Goal: Information Seeking & Learning: Learn about a topic

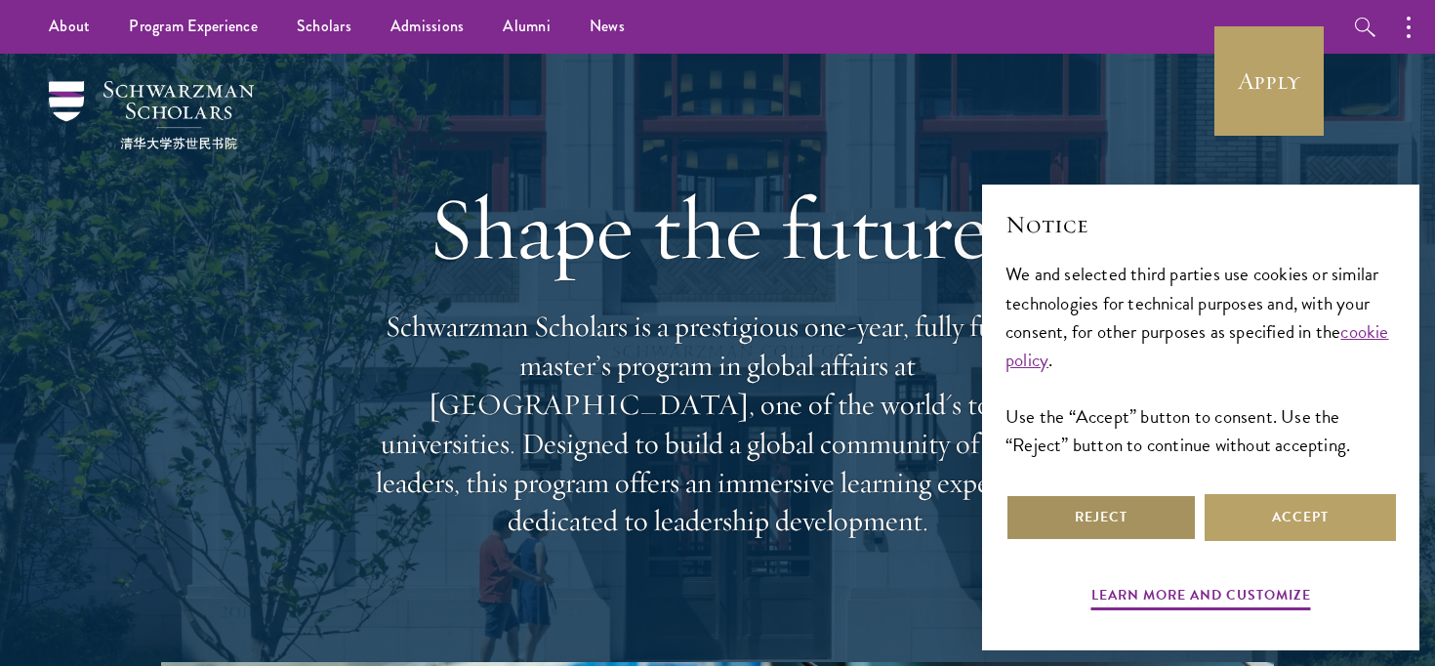
click at [1142, 520] on button "Reject" at bounding box center [1101, 517] width 191 height 47
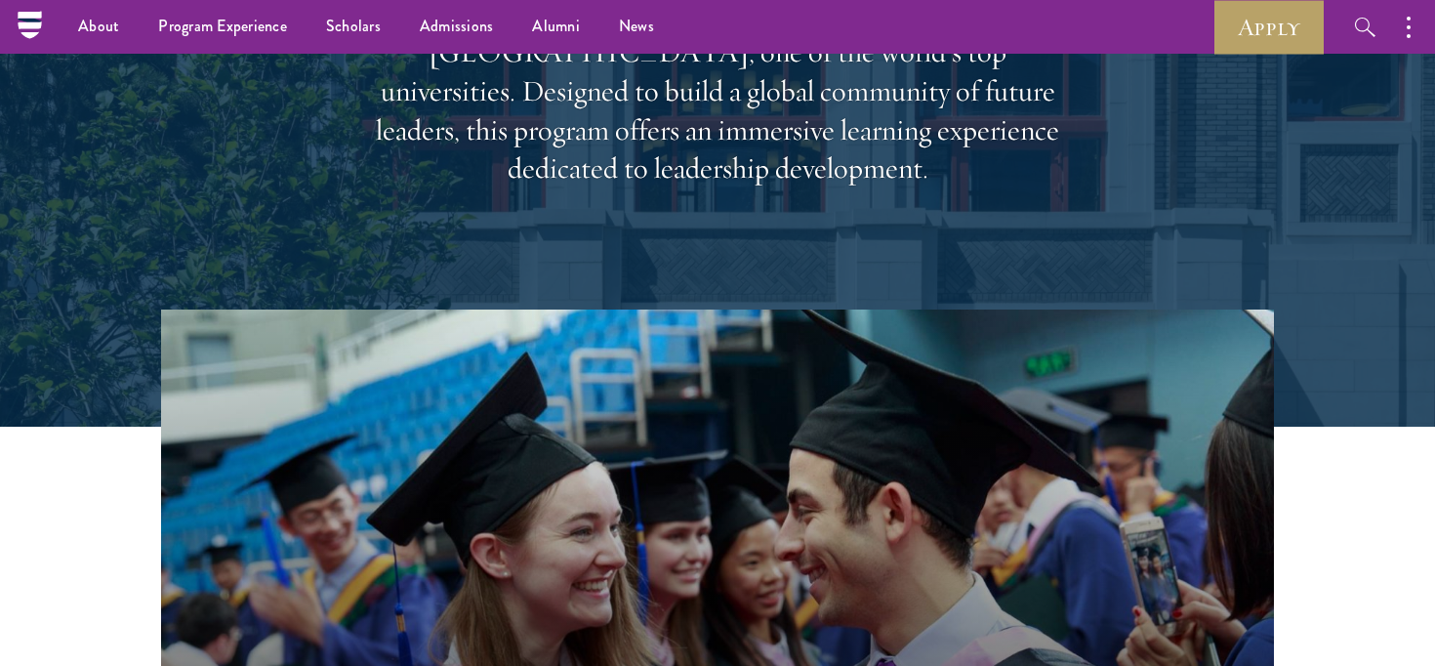
scroll to position [117, 0]
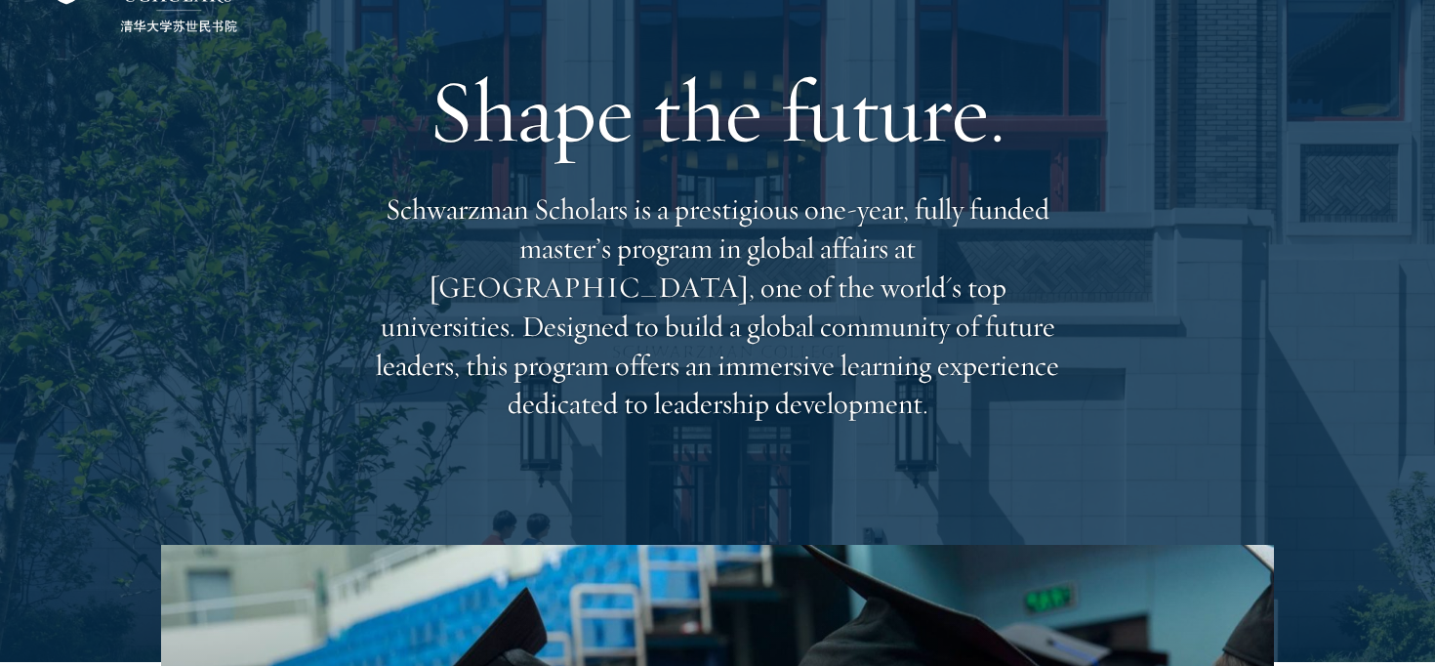
click at [619, 239] on p "Schwarzman Scholars is a prestigious one-year, fully funded master’s program in…" at bounding box center [717, 306] width 703 height 233
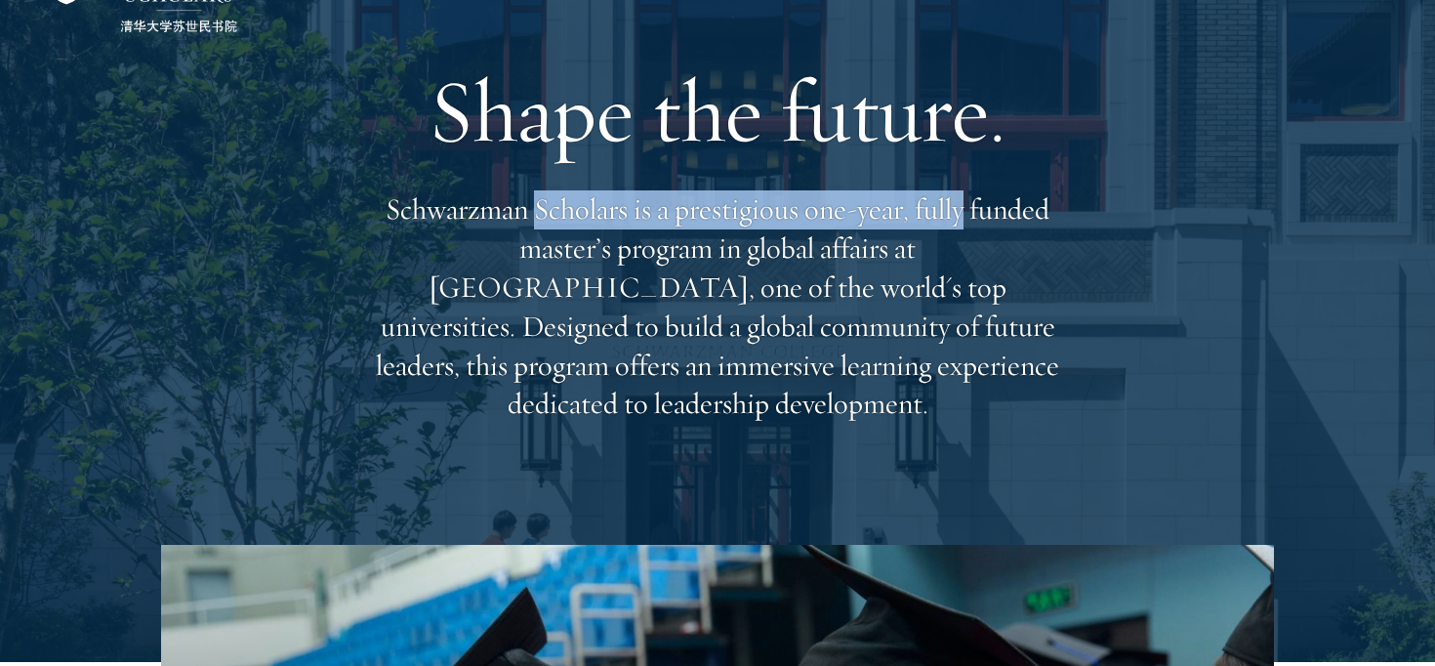
drag, startPoint x: 619, startPoint y: 239, endPoint x: 920, endPoint y: 239, distance: 300.7
click at [920, 239] on p "Schwarzman Scholars is a prestigious one-year, fully funded master’s program in…" at bounding box center [717, 306] width 703 height 233
click at [422, 246] on p "Schwarzman Scholars is a prestigious one-year, fully funded master’s program in…" at bounding box center [717, 306] width 703 height 233
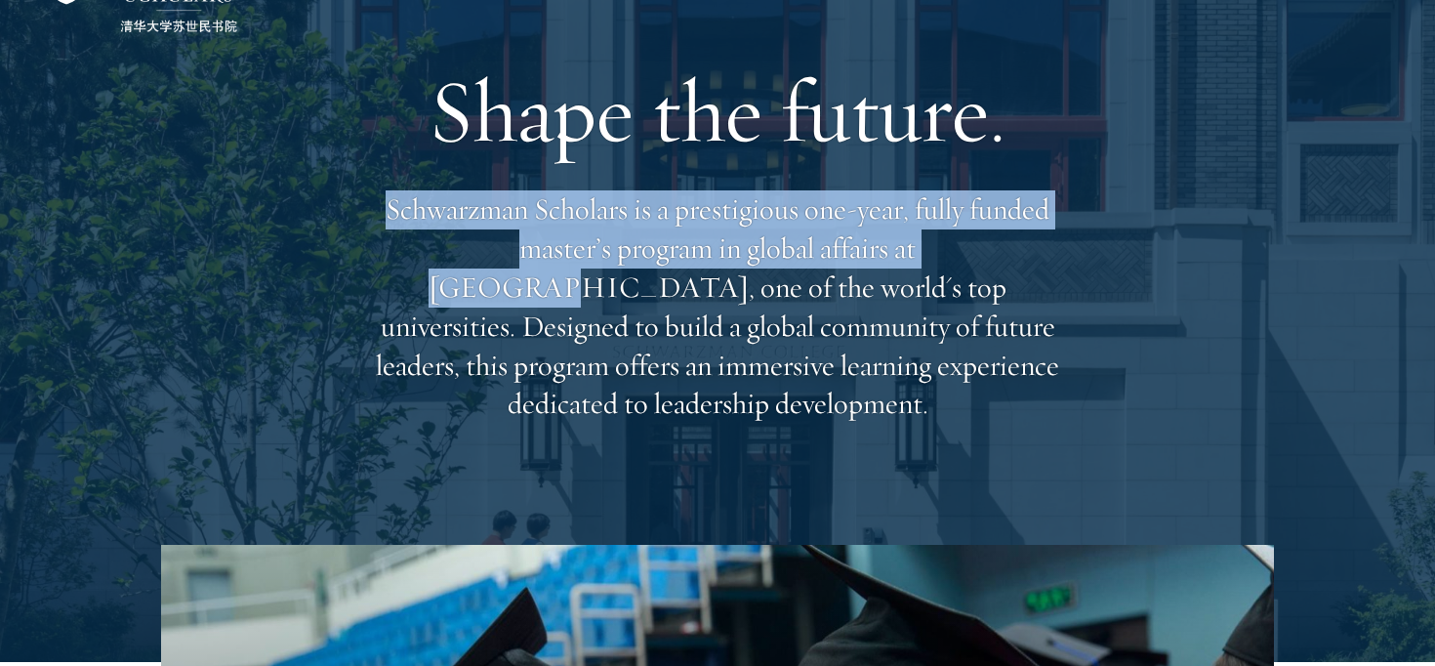
drag, startPoint x: 422, startPoint y: 246, endPoint x: 815, endPoint y: 251, distance: 393.5
click at [815, 251] on p "Schwarzman Scholars is a prestigious one-year, fully funded master’s program in…" at bounding box center [717, 306] width 703 height 233
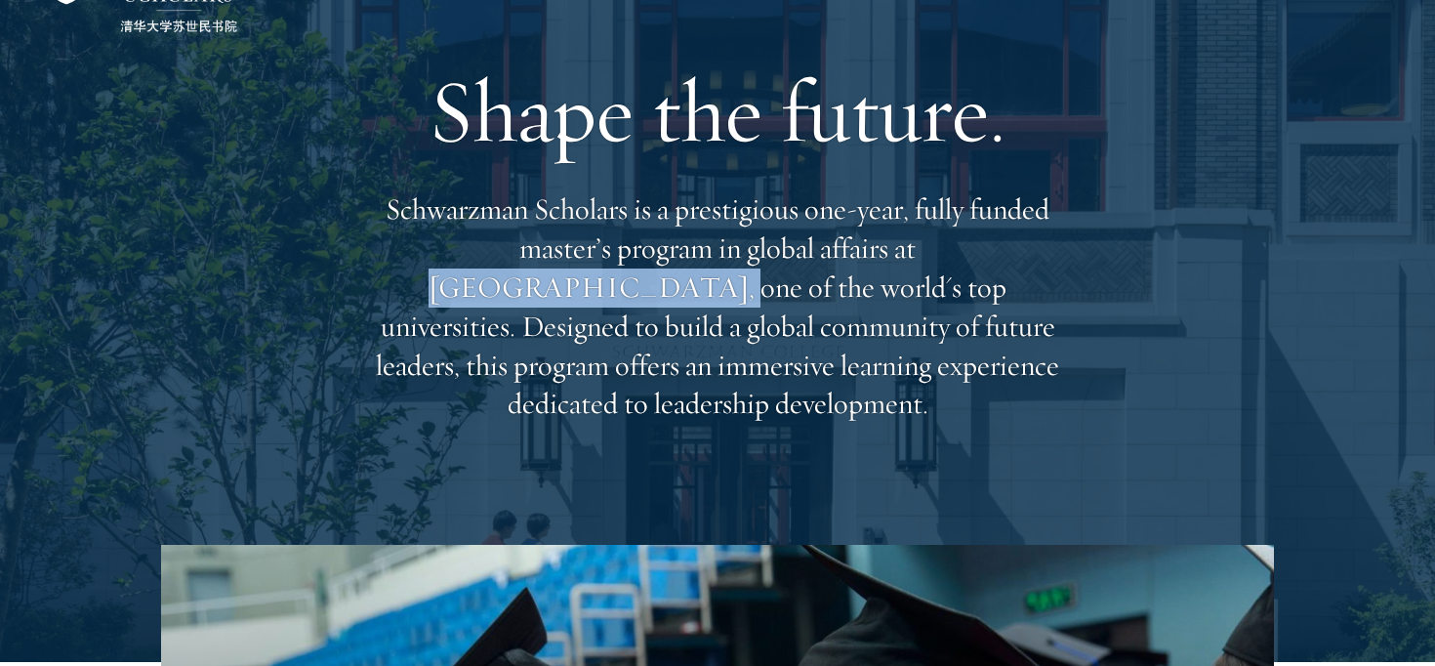
drag, startPoint x: 815, startPoint y: 251, endPoint x: 919, endPoint y: 269, distance: 105.2
click at [919, 269] on p "Schwarzman Scholars is a prestigious one-year, fully funded master’s program in…" at bounding box center [717, 306] width 703 height 233
click at [482, 304] on p "Schwarzman Scholars is a prestigious one-year, fully funded master’s program in…" at bounding box center [717, 306] width 703 height 233
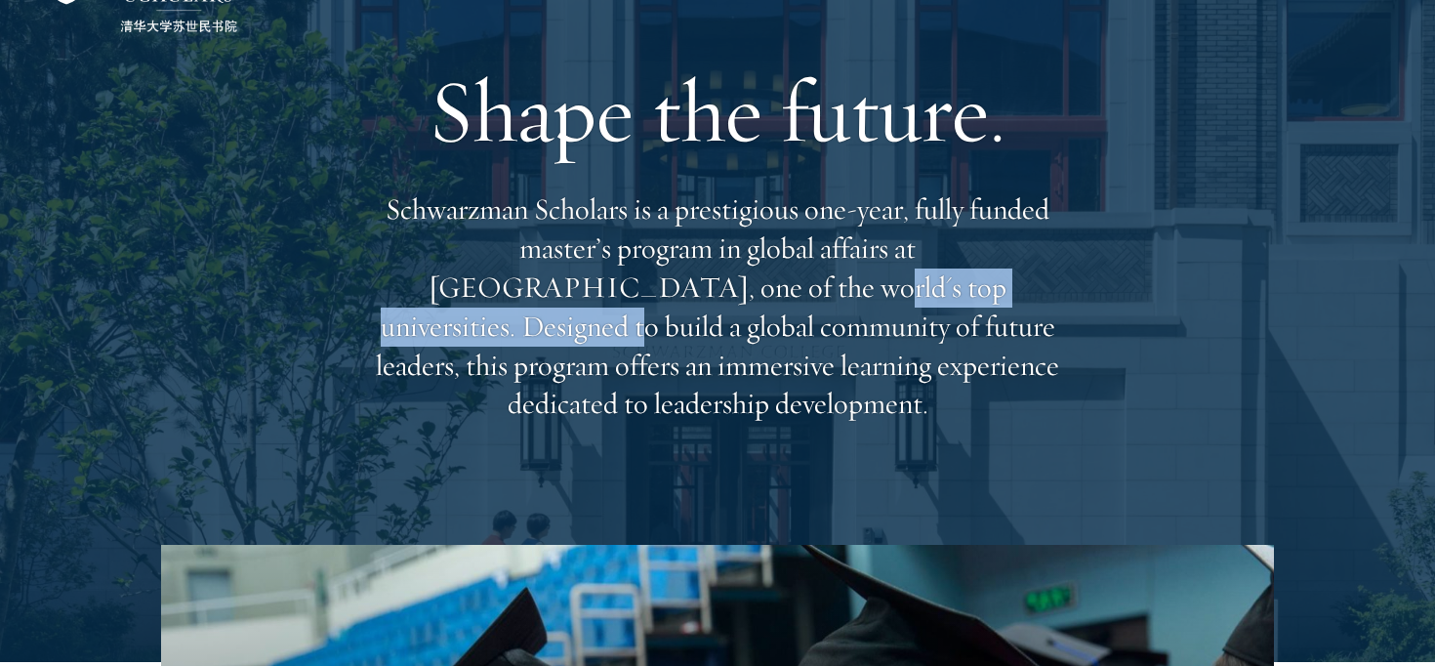
drag, startPoint x: 482, startPoint y: 304, endPoint x: 742, endPoint y: 306, distance: 259.7
click at [742, 306] on p "Schwarzman Scholars is a prestigious one-year, fully funded master’s program in…" at bounding box center [717, 306] width 703 height 233
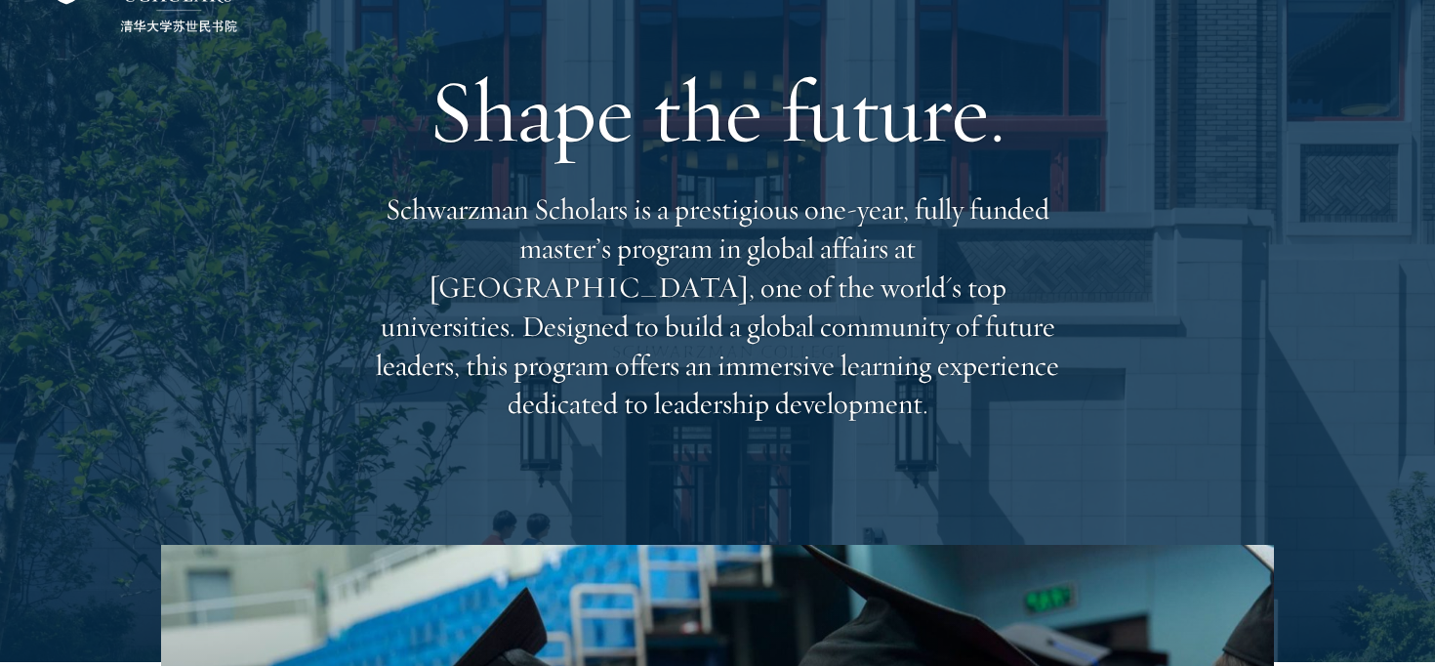
click at [442, 337] on p "Schwarzman Scholars is a prestigious one-year, fully funded master’s program in…" at bounding box center [717, 306] width 703 height 233
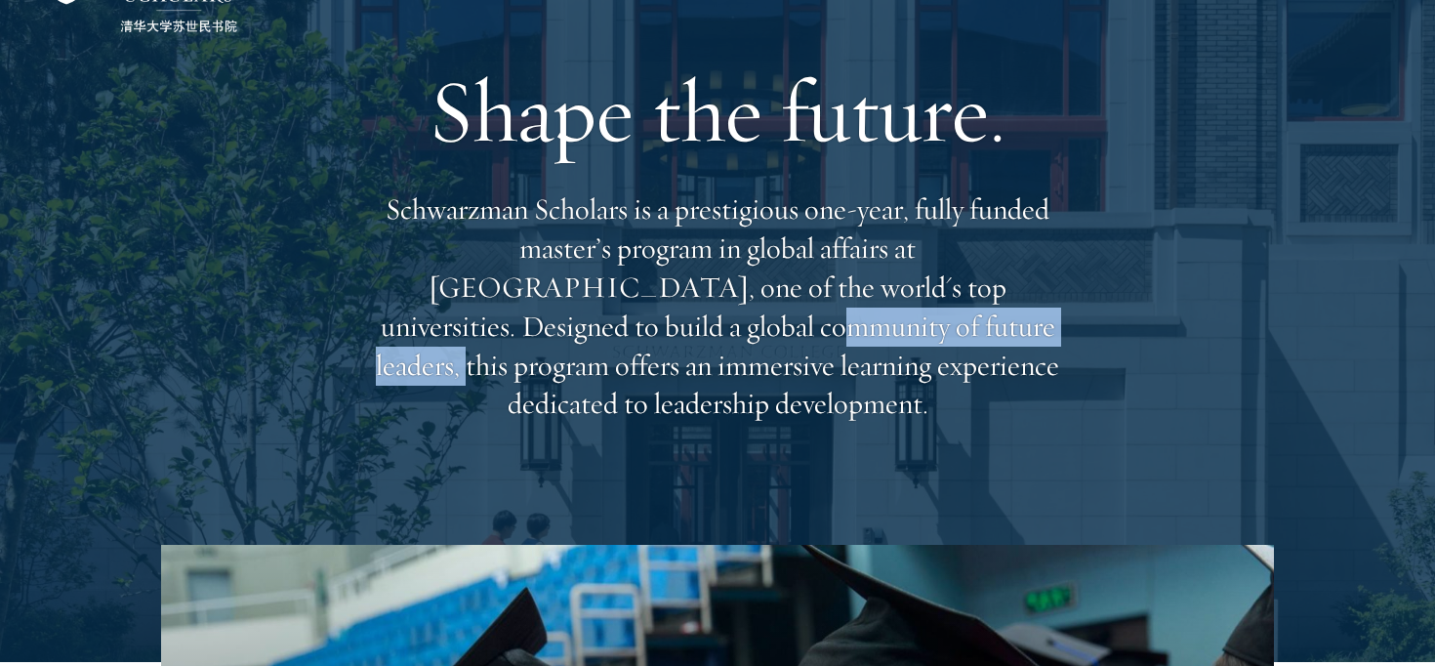
drag, startPoint x: 442, startPoint y: 337, endPoint x: 641, endPoint y: 351, distance: 198.7
click at [641, 351] on p "Schwarzman Scholars is a prestigious one-year, fully funded master’s program in…" at bounding box center [717, 306] width 703 height 233
click at [738, 352] on p "Schwarzman Scholars is a prestigious one-year, fully funded master’s program in…" at bounding box center [717, 306] width 703 height 233
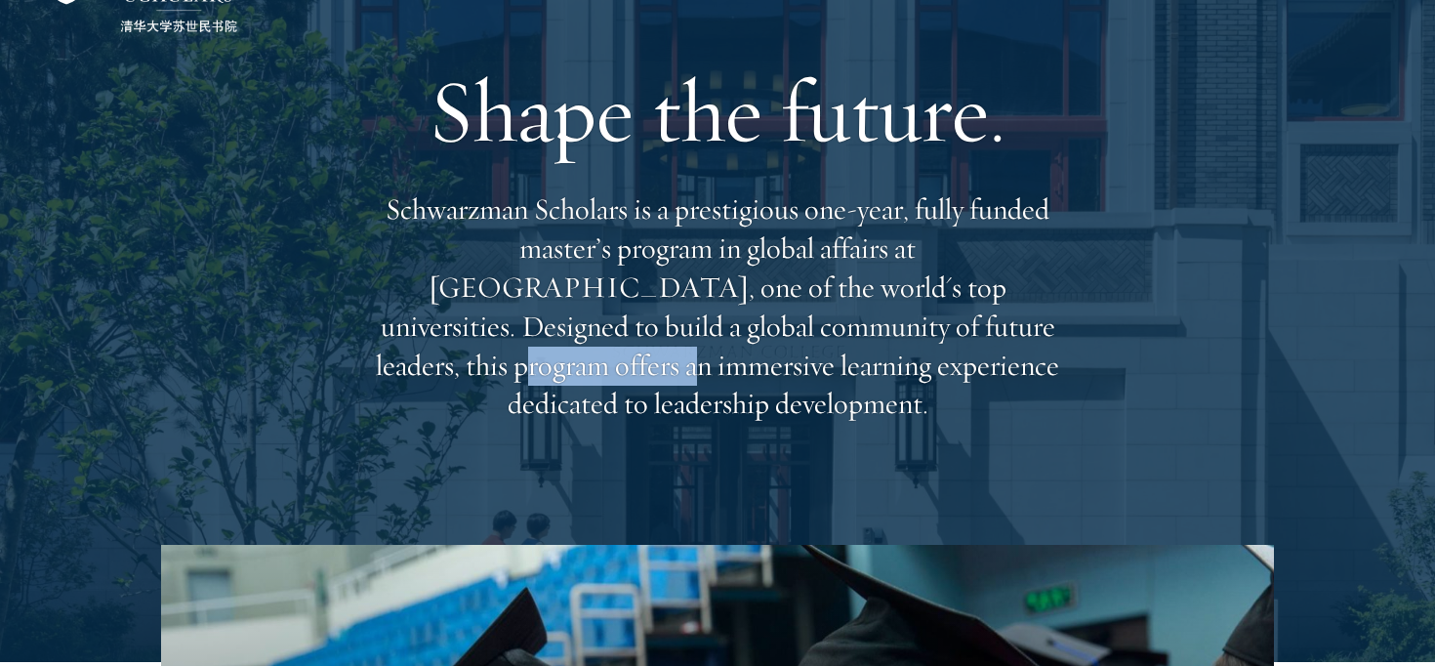
drag, startPoint x: 738, startPoint y: 352, endPoint x: 910, endPoint y: 361, distance: 172.1
click at [910, 361] on p "Schwarzman Scholars is a prestigious one-year, fully funded master’s program in…" at bounding box center [717, 306] width 703 height 233
click at [429, 435] on div "Shape the future. Schwarzman Scholars is a prestigious one-year, fully funded m…" at bounding box center [717, 240] width 703 height 562
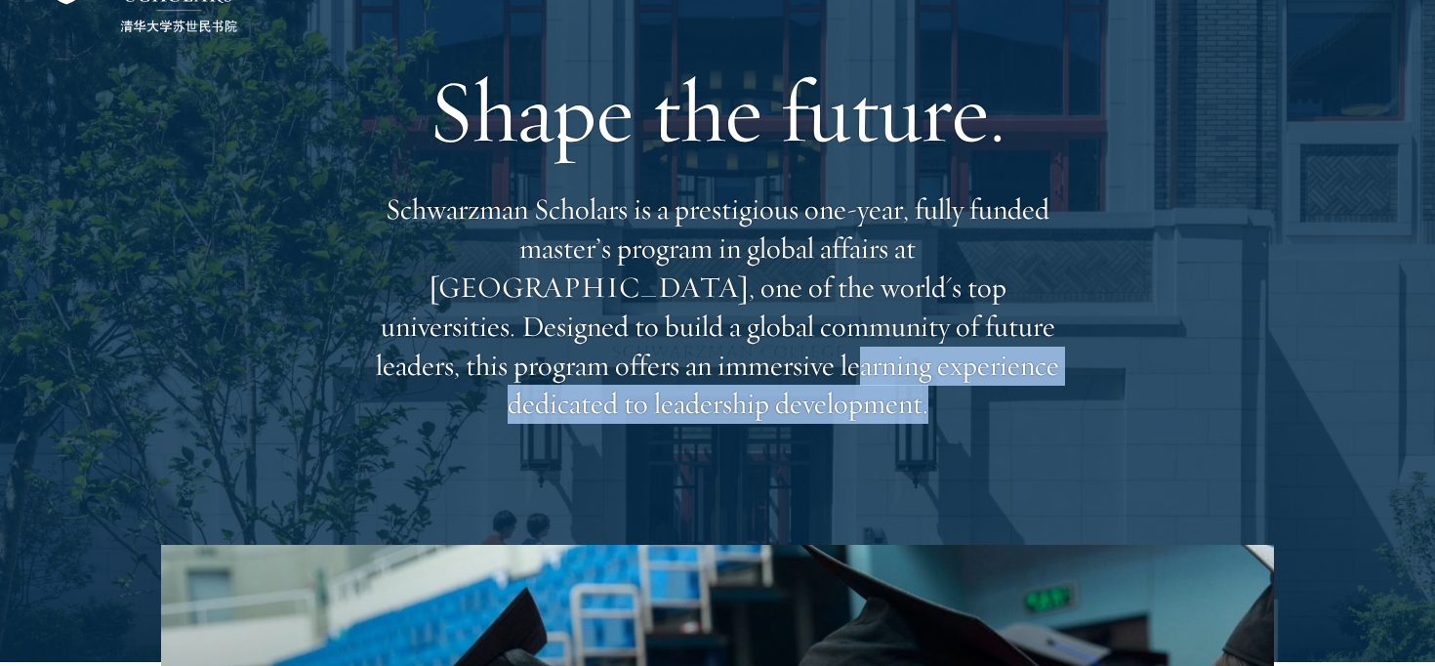
drag, startPoint x: 429, startPoint y: 435, endPoint x: 429, endPoint y: 392, distance: 43.0
click at [429, 392] on div "Shape the future. Schwarzman Scholars is a prestigious one-year, fully funded m…" at bounding box center [717, 240] width 703 height 562
click at [429, 392] on p "Schwarzman Scholars is a prestigious one-year, fully funded master’s program in…" at bounding box center [717, 306] width 703 height 233
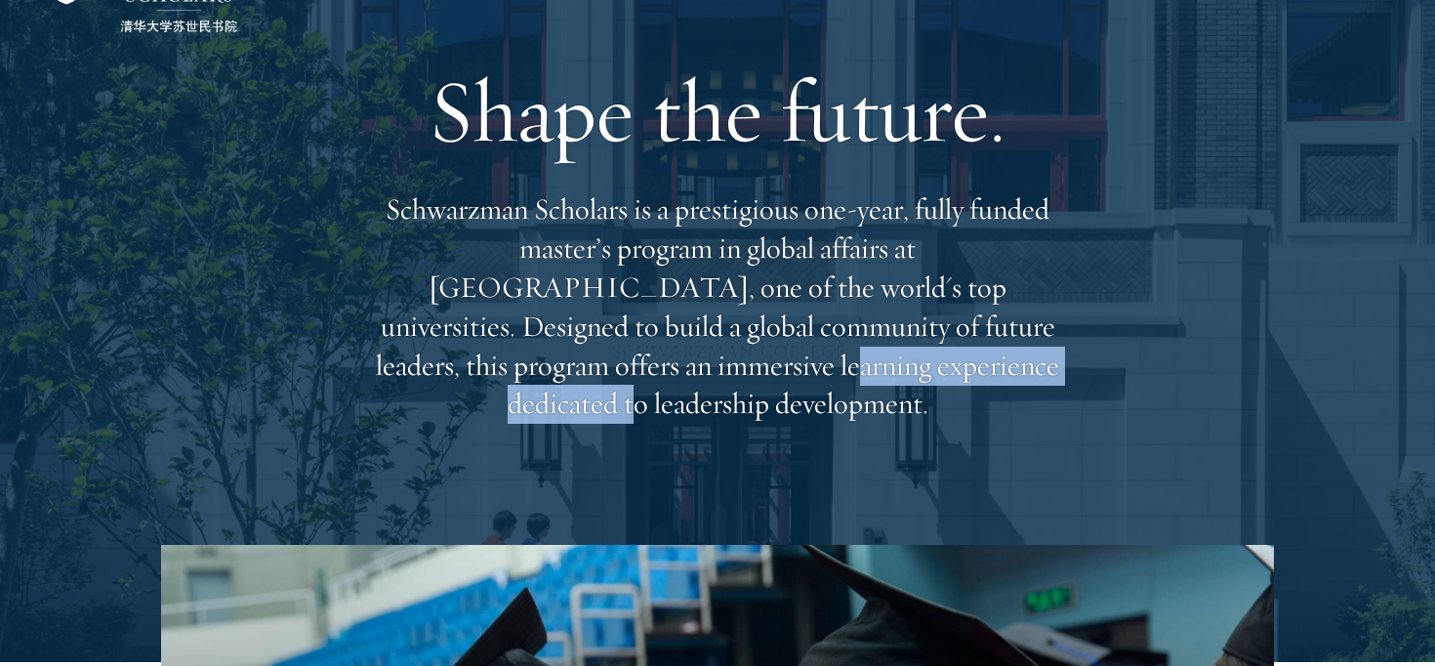
drag, startPoint x: 429, startPoint y: 392, endPoint x: 677, endPoint y: 390, distance: 248.0
click at [677, 390] on p "Schwarzman Scholars is a prestigious one-year, fully funded master’s program in…" at bounding box center [717, 306] width 703 height 233
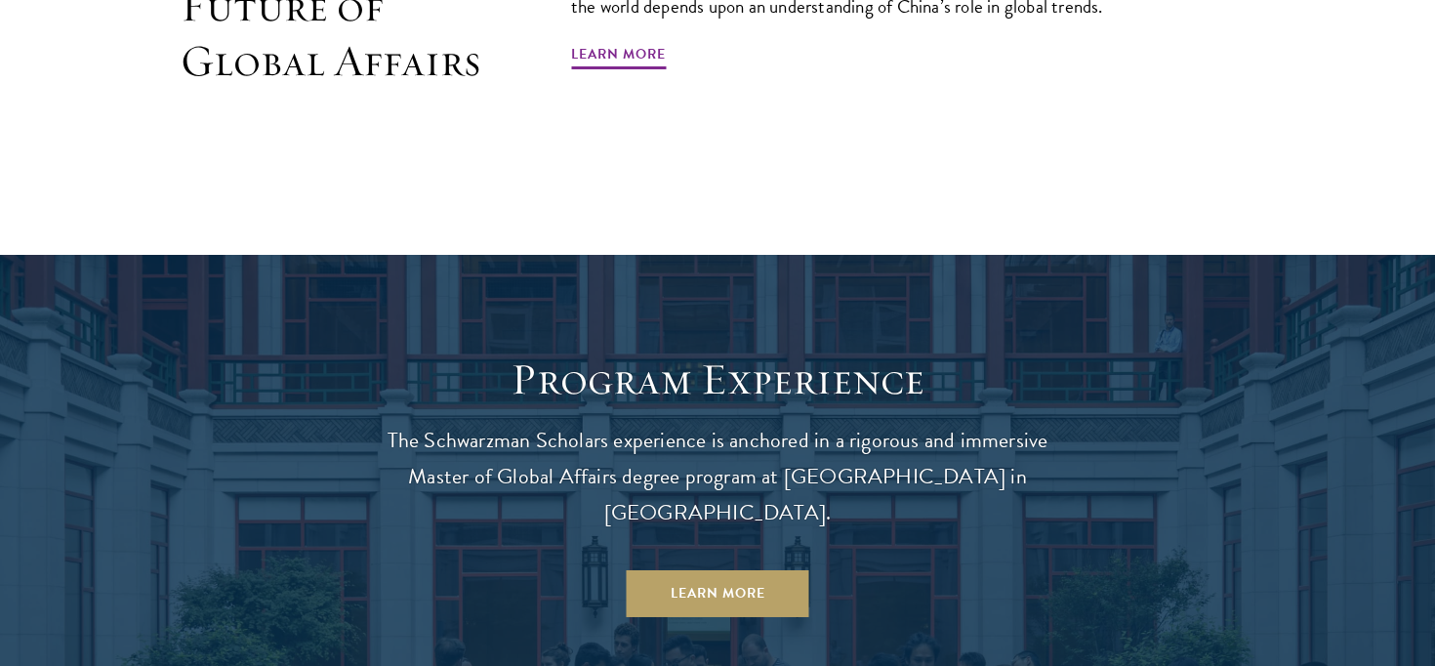
scroll to position [1450, 0]
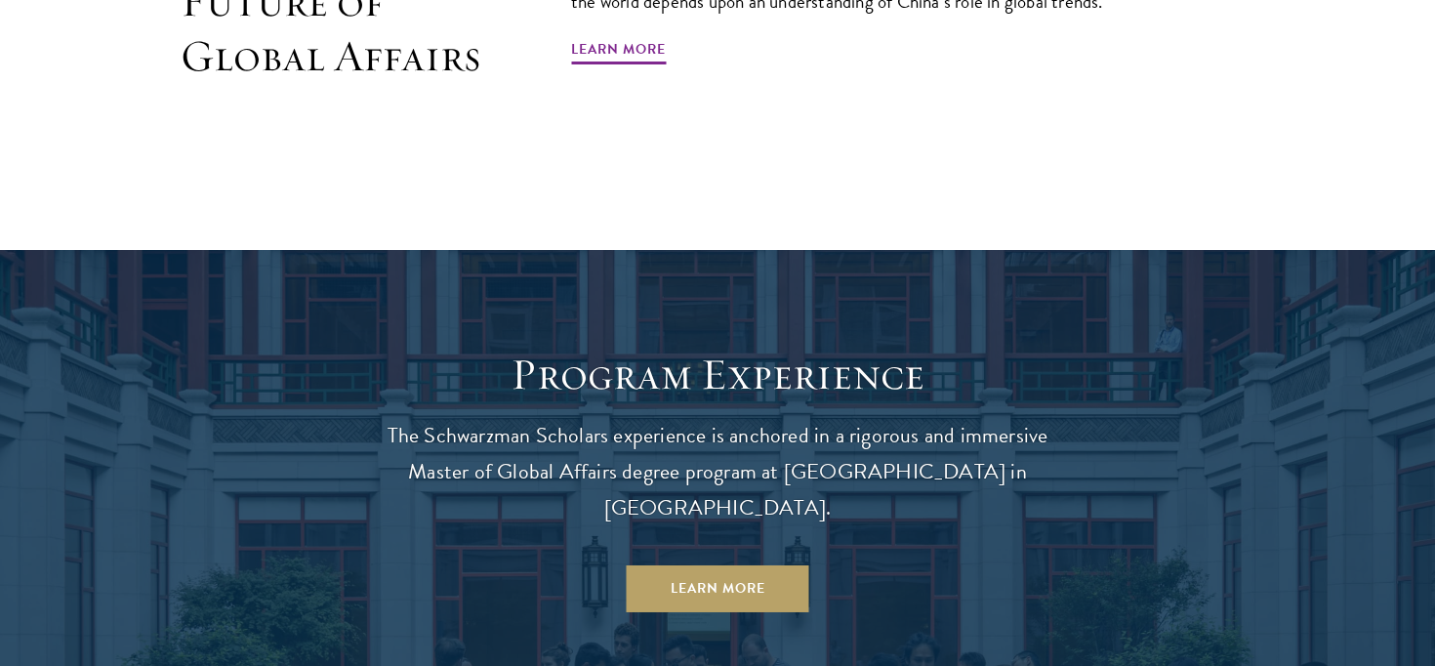
click at [503, 437] on p "The Schwarzman Scholars experience is anchored in a rigorous and immersive Mast…" at bounding box center [717, 472] width 703 height 108
drag, startPoint x: 411, startPoint y: 471, endPoint x: 609, endPoint y: 476, distance: 198.3
click at [606, 476] on p "The Schwarzman Scholars experience is anchored in a rigorous and immersive Mast…" at bounding box center [717, 472] width 703 height 108
click at [909, 473] on p "The Schwarzman Scholars experience is anchored in a rigorous and immersive Mast…" at bounding box center [717, 472] width 703 height 108
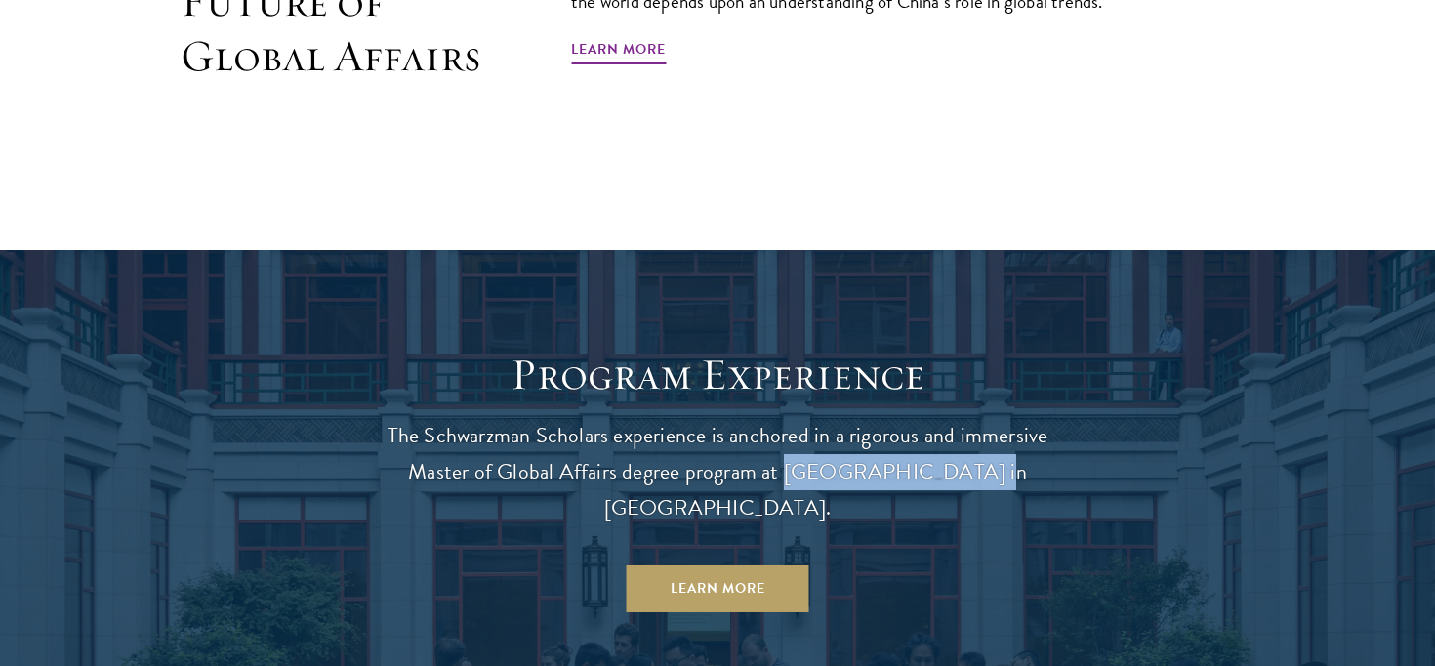
drag, startPoint x: 909, startPoint y: 473, endPoint x: 812, endPoint y: 474, distance: 96.7
click at [812, 474] on p "The Schwarzman Scholars experience is anchored in a rigorous and immersive Mast…" at bounding box center [717, 472] width 703 height 108
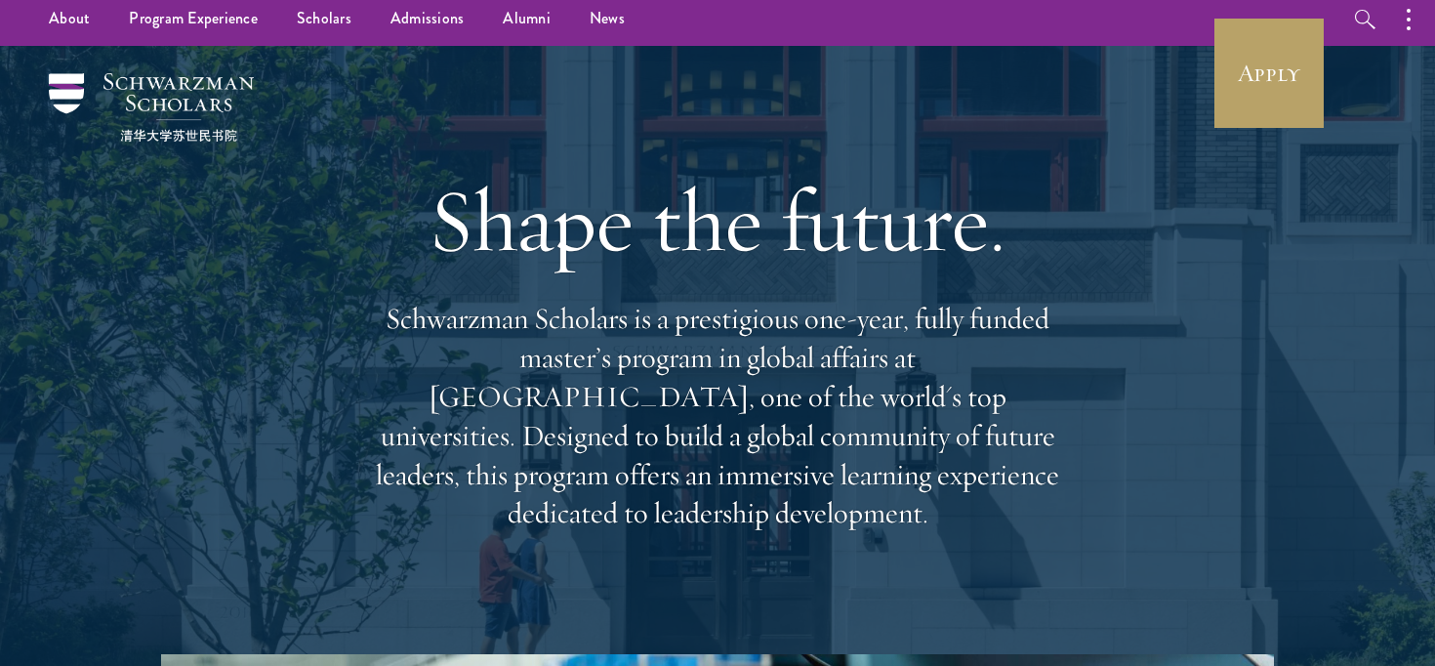
scroll to position [0, 0]
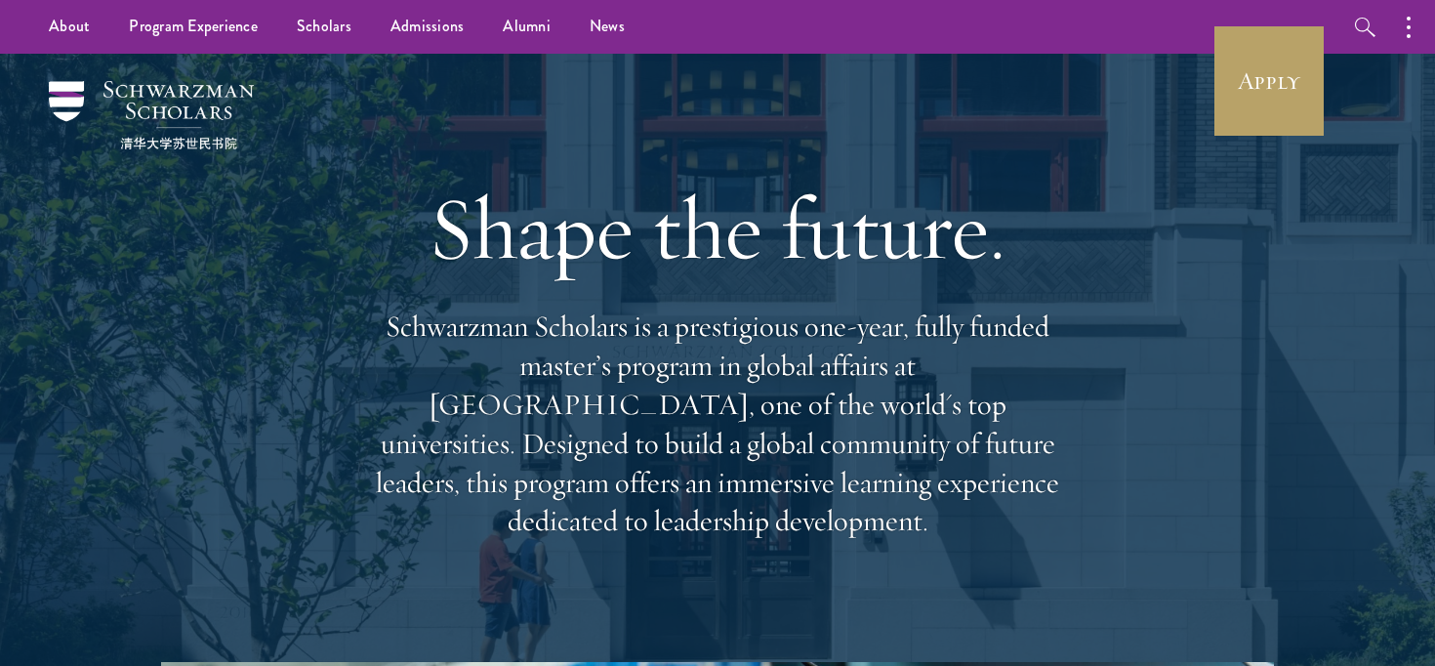
click at [641, 274] on h1 "Shape the future." at bounding box center [717, 228] width 703 height 109
click at [775, 251] on h1 "Shape the future." at bounding box center [717, 228] width 703 height 109
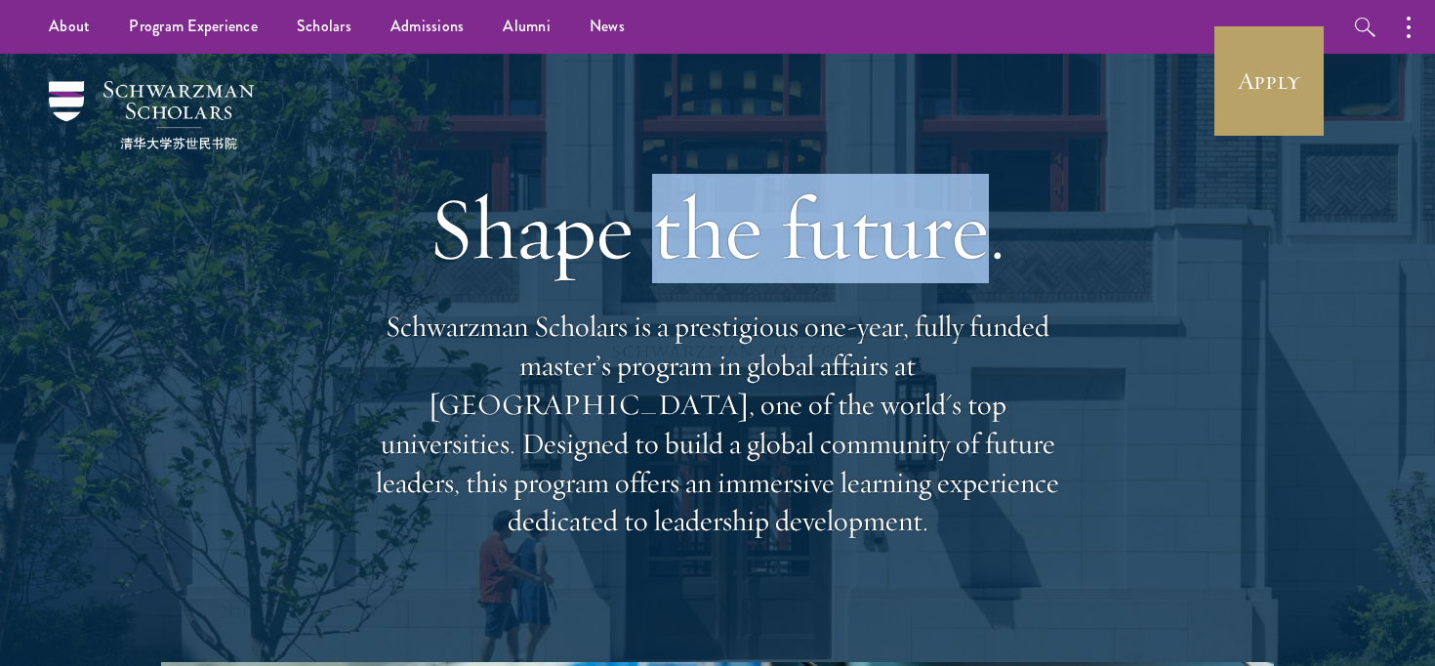
drag, startPoint x: 775, startPoint y: 251, endPoint x: 649, endPoint y: 251, distance: 126.0
click at [649, 251] on h1 "Shape the future." at bounding box center [717, 228] width 703 height 109
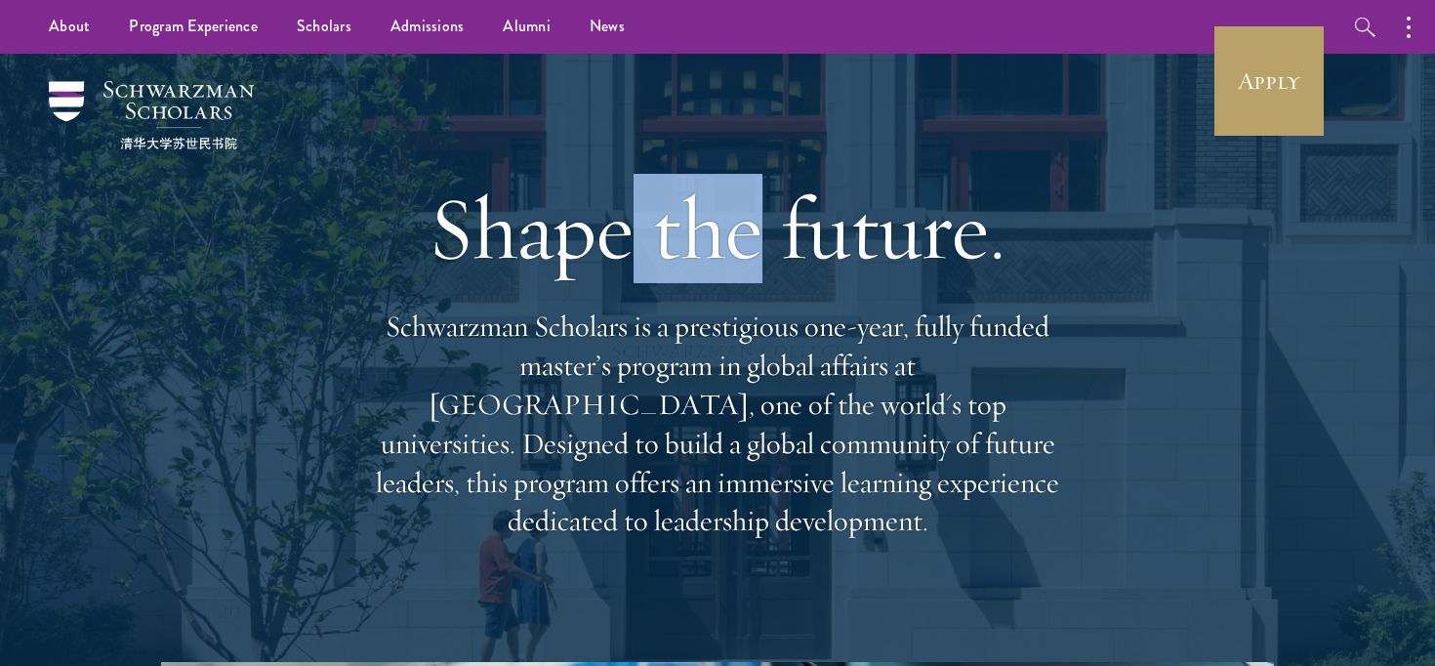
drag, startPoint x: 637, startPoint y: 248, endPoint x: 763, endPoint y: 258, distance: 126.3
click at [763, 258] on h1 "Shape the future." at bounding box center [717, 228] width 703 height 109
